Goal: Information Seeking & Learning: Find specific page/section

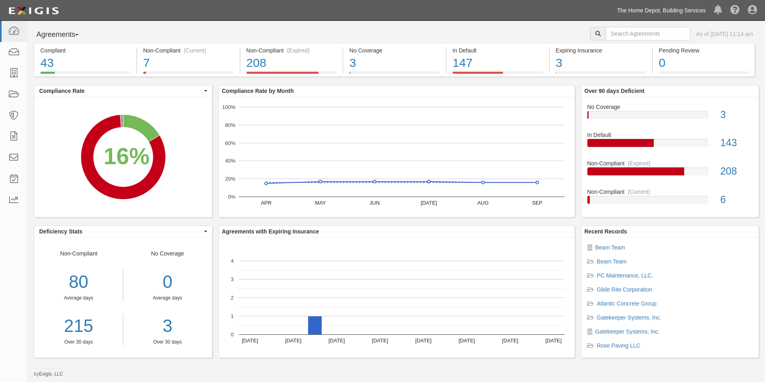
click at [618, 13] on link "The Home Depot, Building Services" at bounding box center [661, 10] width 97 height 16
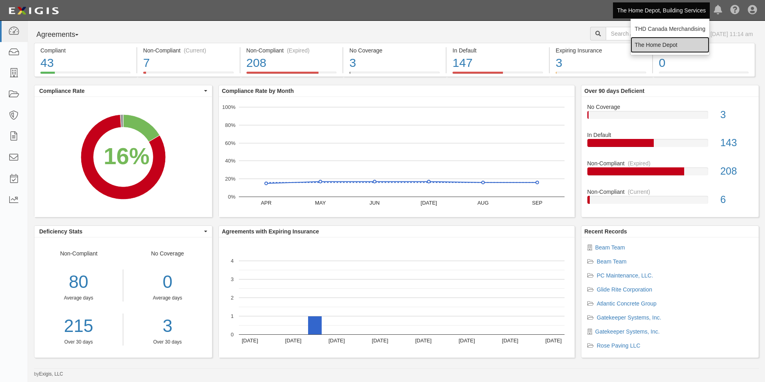
click at [651, 46] on link "The Home Depot" at bounding box center [670, 45] width 79 height 16
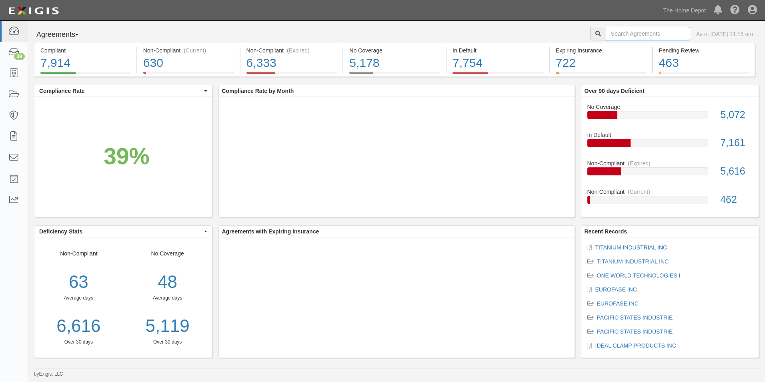
click at [655, 32] on input "text" at bounding box center [648, 34] width 84 height 14
type input "general wire"
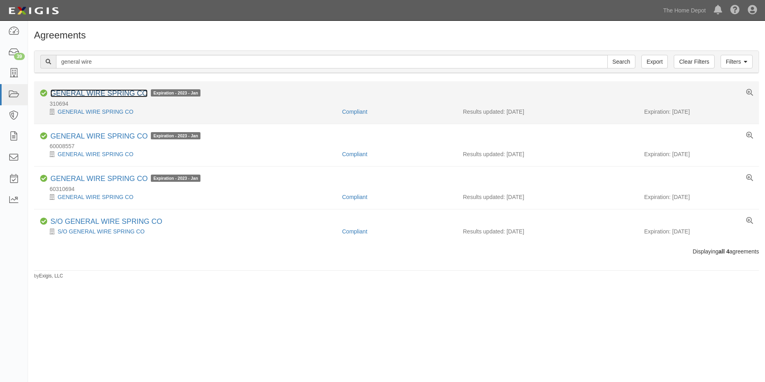
click at [108, 93] on link "GENERAL WIRE SPRING CO" at bounding box center [98, 93] width 97 height 8
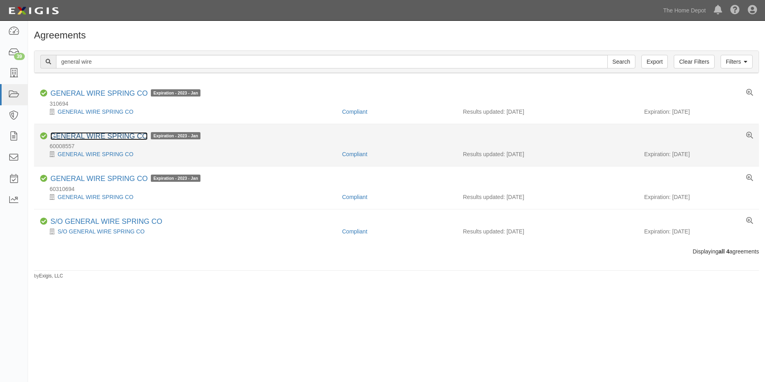
click at [74, 133] on link "GENERAL WIRE SPRING CO" at bounding box center [98, 136] width 97 height 8
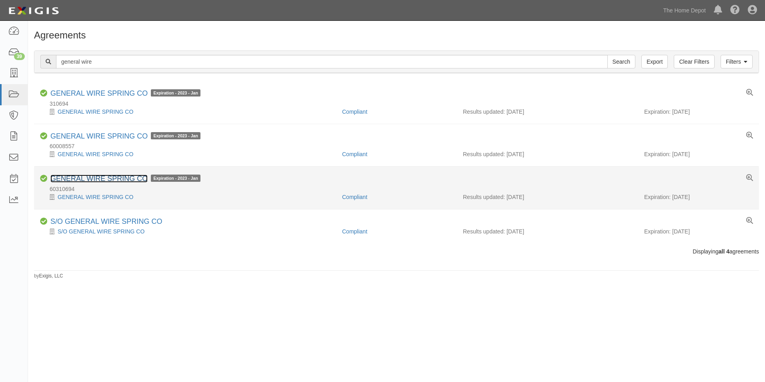
click at [75, 176] on link "GENERAL WIRE SPRING CO" at bounding box center [98, 178] width 97 height 8
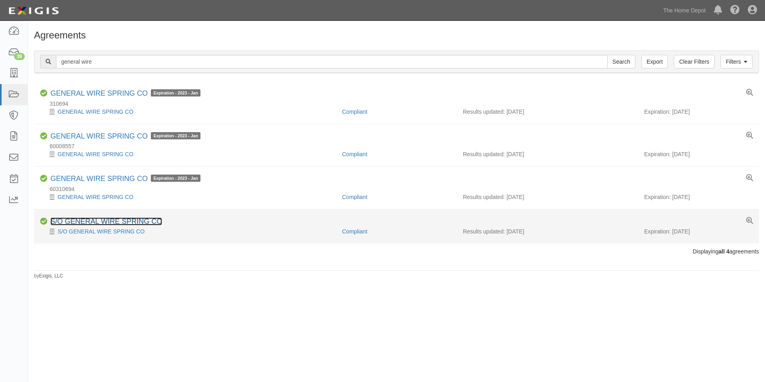
click at [88, 218] on link "S/O GENERAL WIRE SPRING CO" at bounding box center [106, 221] width 112 height 8
